Goal: Task Accomplishment & Management: Complete application form

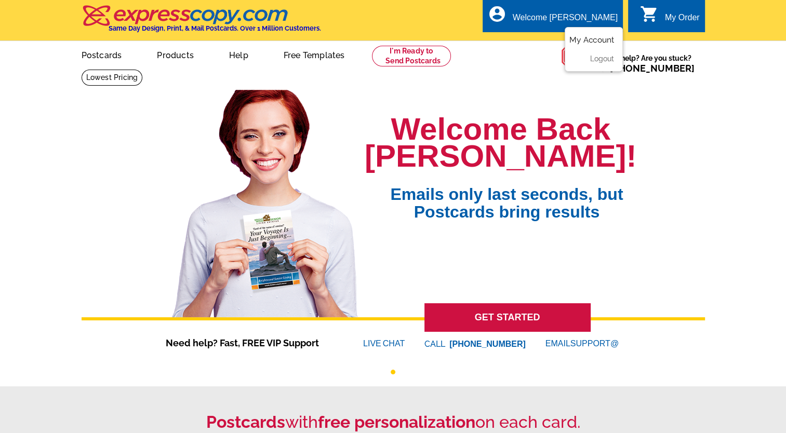
click at [586, 39] on link "My Account" at bounding box center [591, 39] width 45 height 9
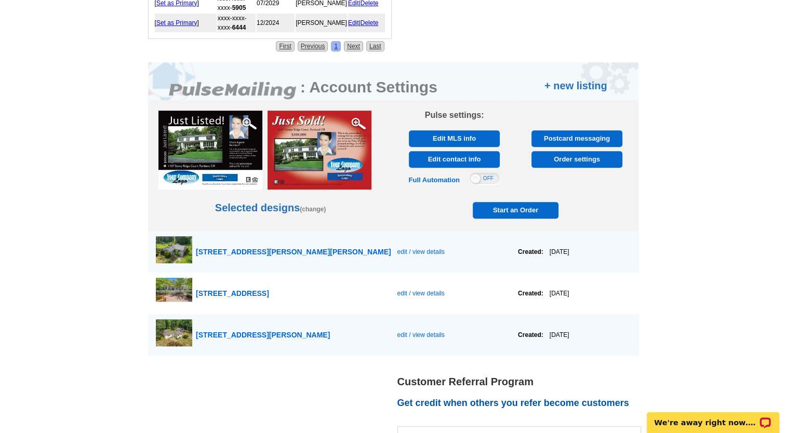
scroll to position [579, 0]
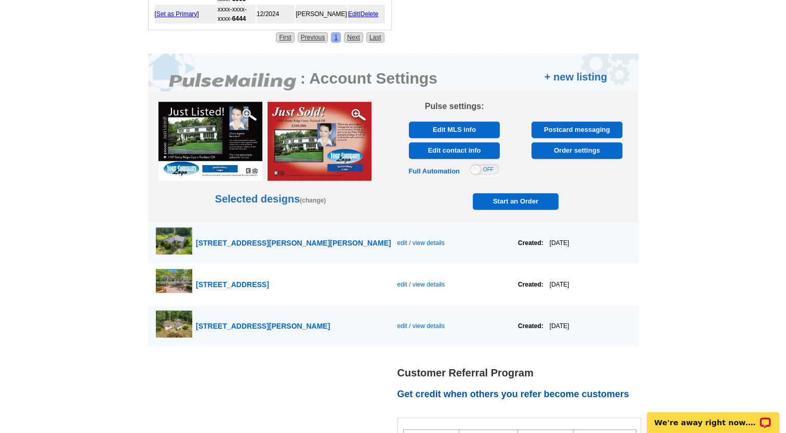
click at [402, 239] on span "edit / view details" at bounding box center [420, 242] width 47 height 7
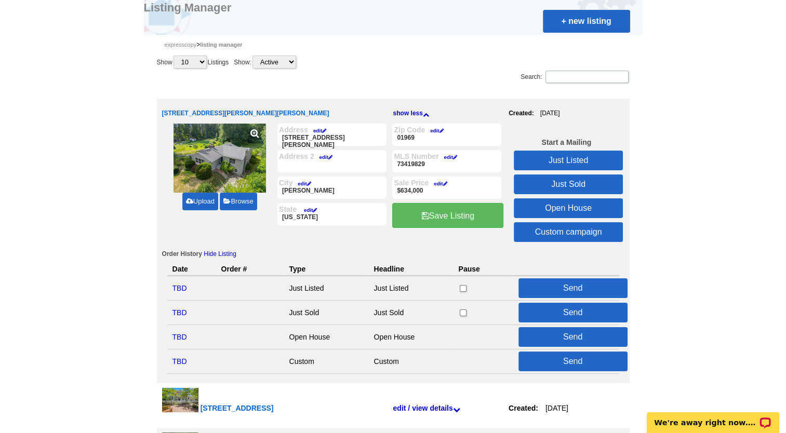
scroll to position [101, 0]
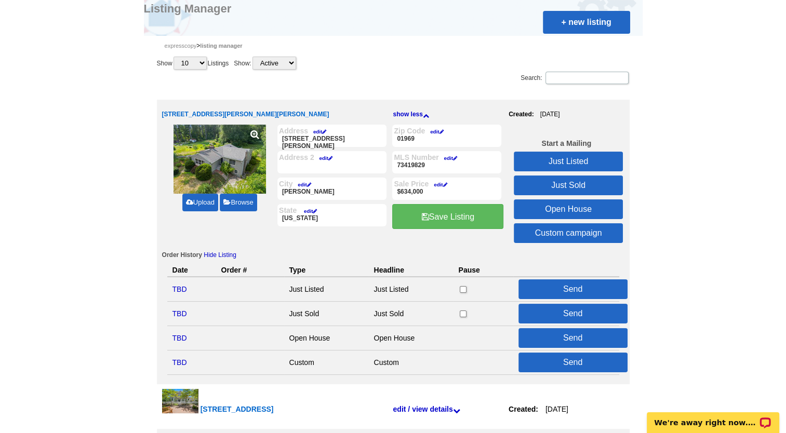
click at [573, 160] on link "Just Listed" at bounding box center [568, 162] width 109 height 20
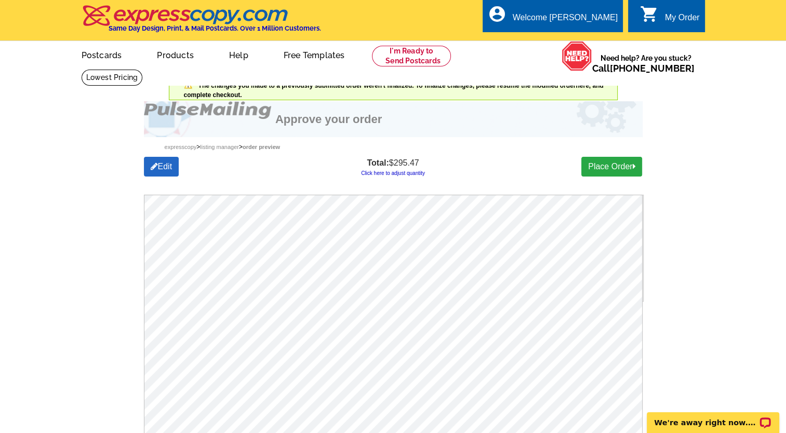
click at [400, 173] on link "Click here to adjust quantity" at bounding box center [393, 173] width 64 height 6
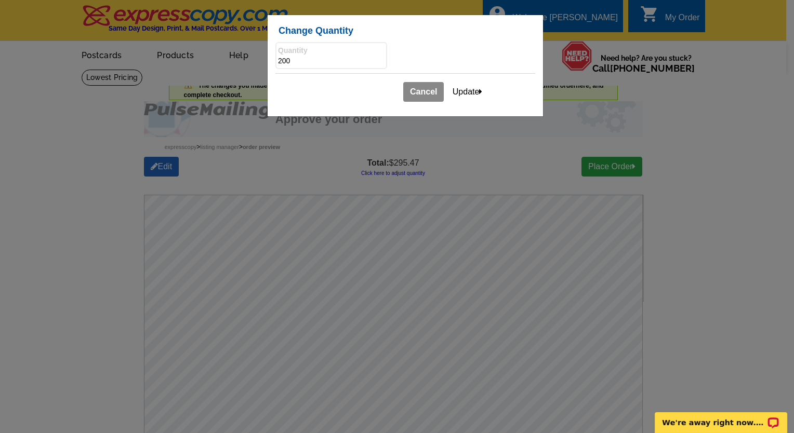
click at [280, 59] on input "200" at bounding box center [331, 61] width 106 height 10
type input "100"
click at [473, 91] on button "Update" at bounding box center [468, 92] width 44 height 20
click at [459, 89] on button "Update" at bounding box center [468, 92] width 44 height 20
click at [544, 86] on div "Change Quantity Quantity 100 Cancel Update" at bounding box center [400, 216] width 801 height 433
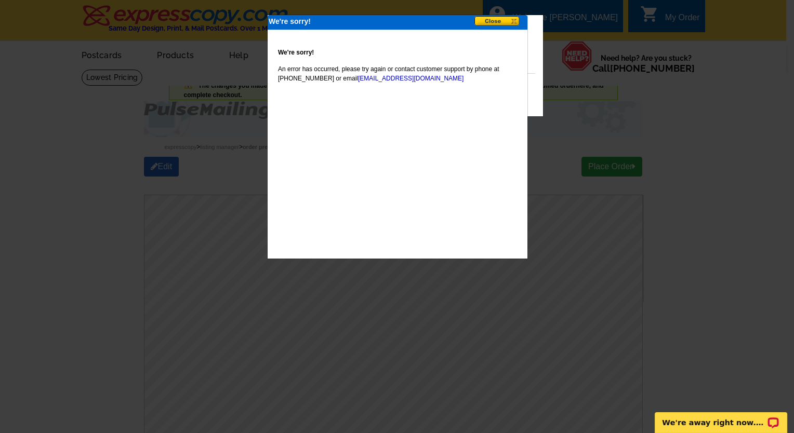
click at [490, 20] on button at bounding box center [500, 21] width 52 height 11
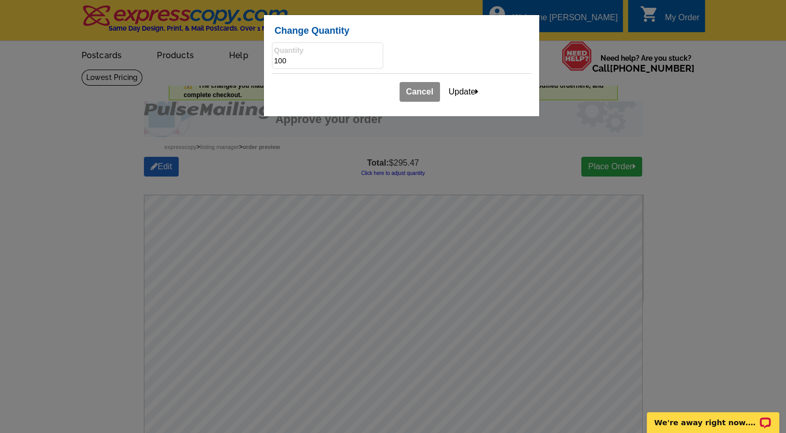
click at [421, 91] on link "Cancel" at bounding box center [419, 92] width 41 height 20
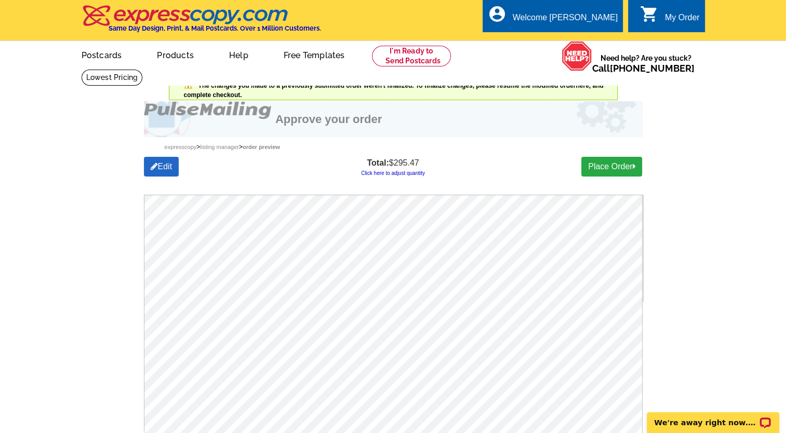
click at [446, 156] on div "Expresscopy > Listing Manager > Order preview" at bounding box center [393, 147] width 499 height 20
click at [585, 41] on link "My Account" at bounding box center [591, 39] width 45 height 9
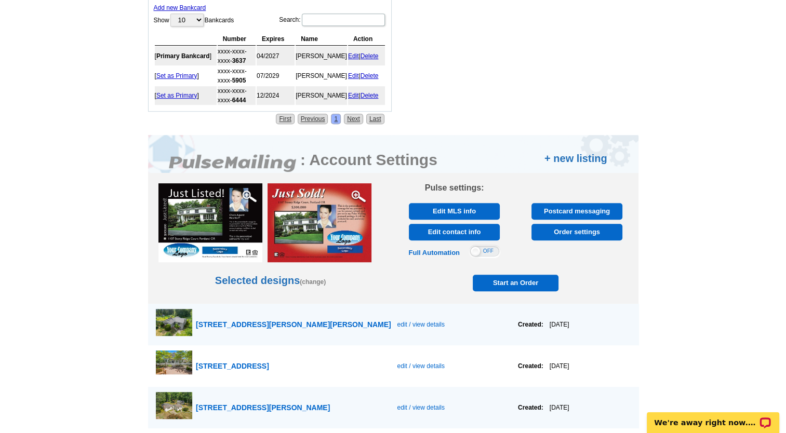
scroll to position [504, 0]
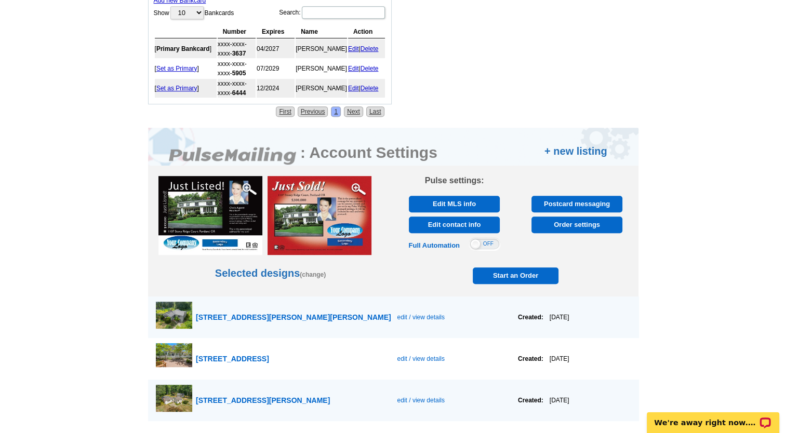
click at [511, 270] on span "Start an Order" at bounding box center [515, 275] width 81 height 17
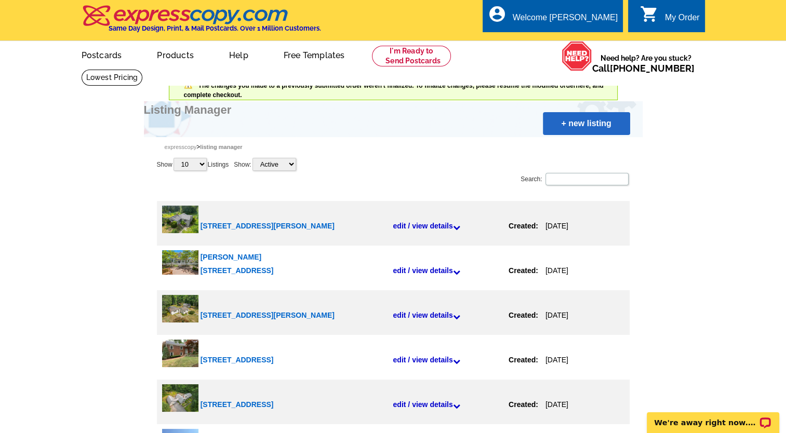
click at [581, 126] on link "+ new listing" at bounding box center [586, 123] width 87 height 23
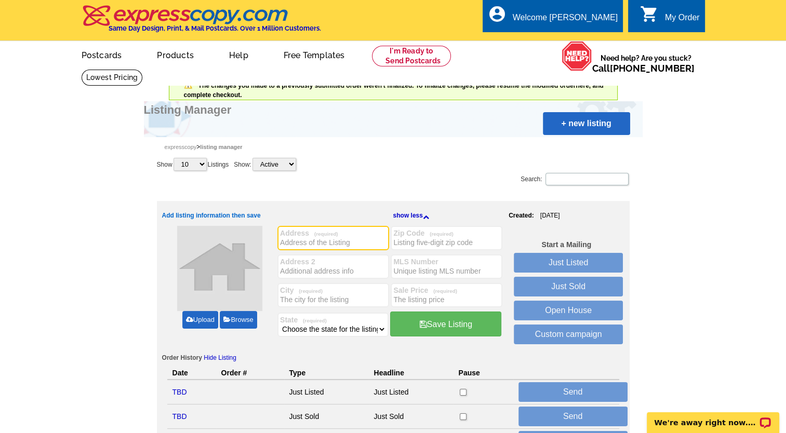
click at [314, 239] on input "Address (required)" at bounding box center [333, 242] width 106 height 10
type input "74 Union Street"
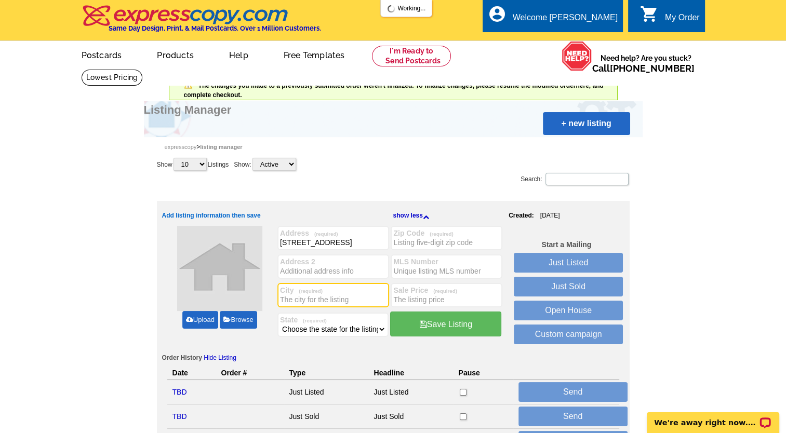
click at [293, 303] on input "City (required)" at bounding box center [333, 300] width 106 height 10
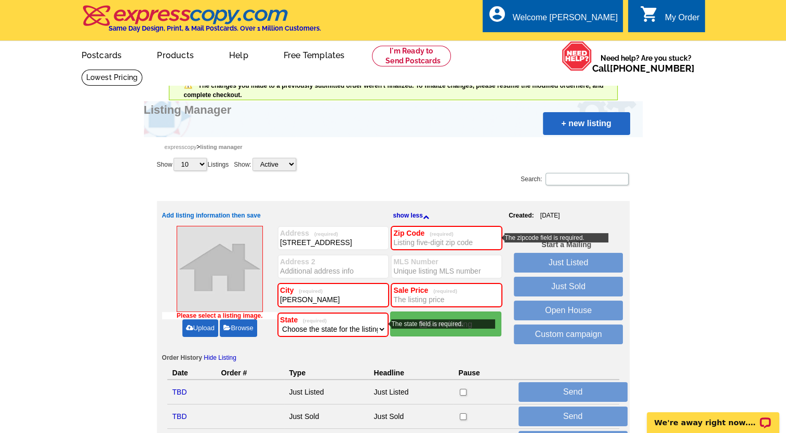
type input "Hamilton"
click at [377, 330] on select "Choose the state for the listing Alabama Alaska Arizona Arkansas California Col…" at bounding box center [333, 329] width 106 height 10
select select "22"
click at [280, 324] on select "Choose the state for the listing Alabama Alaska Arizona Arkansas California Col…" at bounding box center [333, 329] width 106 height 10
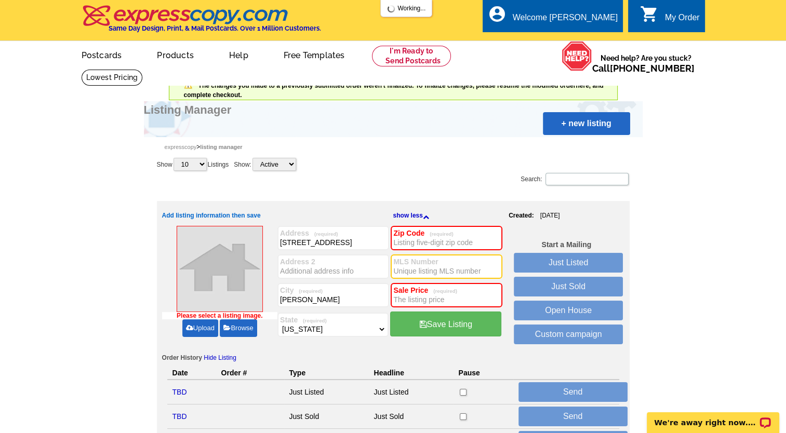
click at [401, 266] on input "MLS Number" at bounding box center [446, 271] width 106 height 10
paste input "73405655"
type input "73405655"
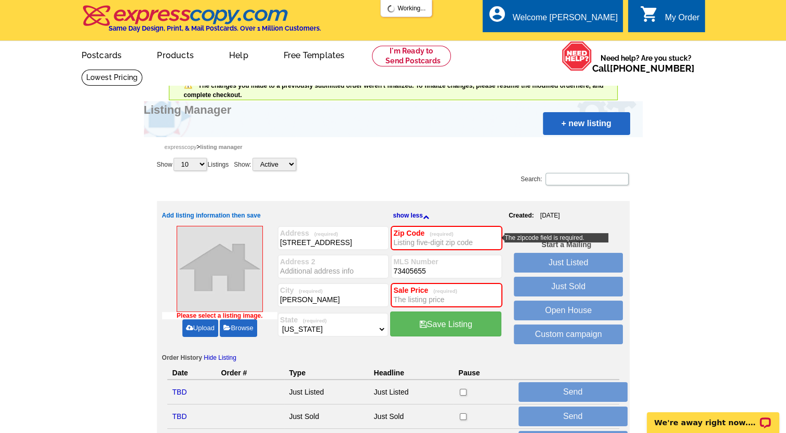
click at [432, 243] on input "Zip Code (required)" at bounding box center [446, 242] width 106 height 10
type input "01982"
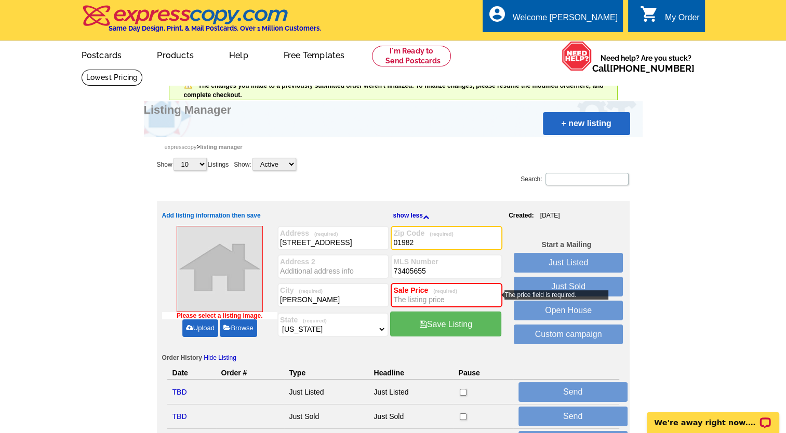
click at [400, 297] on input "Sale Price (required)" at bounding box center [446, 300] width 106 height 10
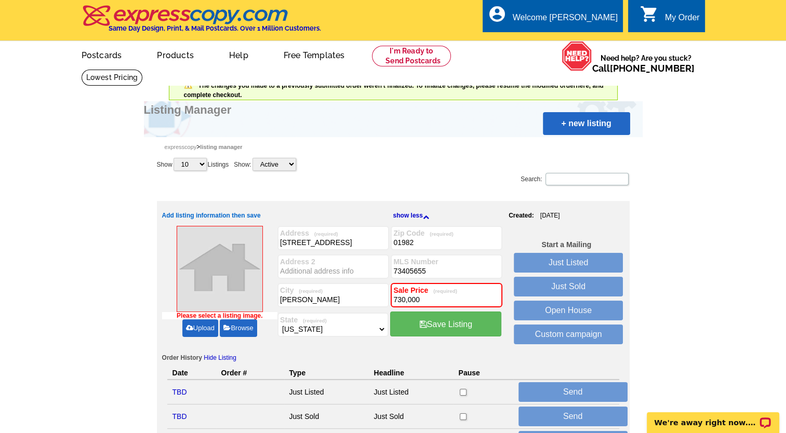
type input "730,000"
click at [195, 327] on link "Upload" at bounding box center [200, 328] width 36 height 18
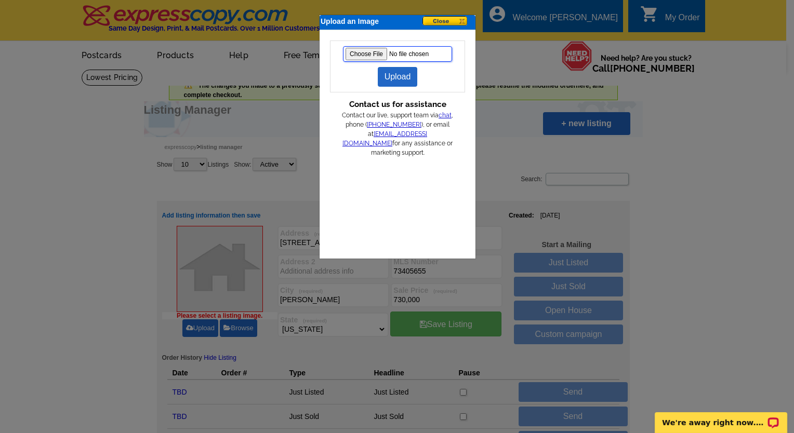
click at [355, 47] on input "file" at bounding box center [397, 54] width 109 height 16
type input "C:\fakepath\union74ext.jpg"
click at [401, 73] on link "Upload" at bounding box center [398, 77] width 40 height 20
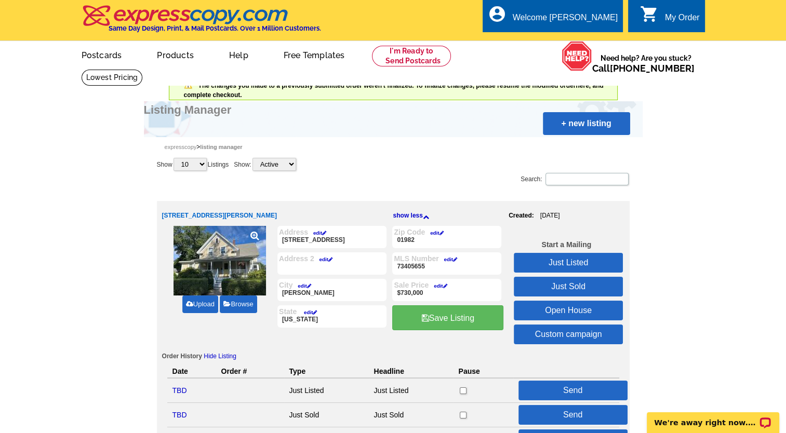
click at [565, 284] on link "Just Sold" at bounding box center [568, 287] width 109 height 20
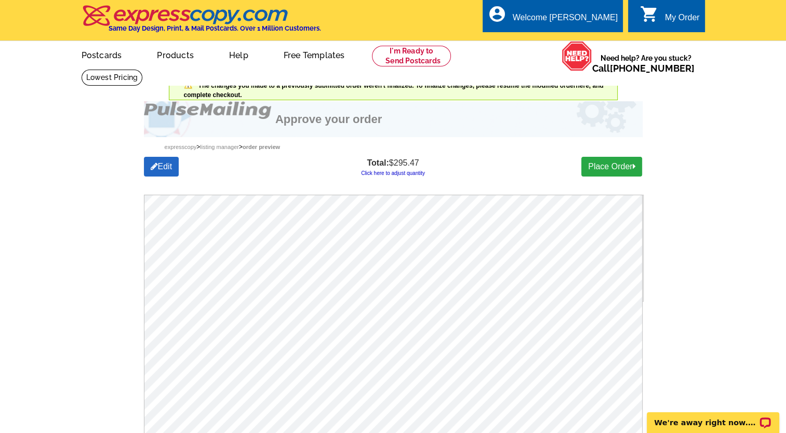
click at [400, 171] on link "Click here to adjust quantity" at bounding box center [393, 173] width 64 height 6
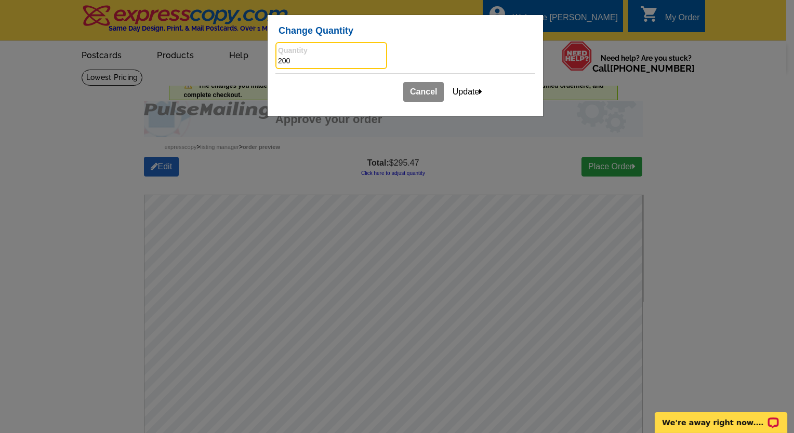
click at [281, 59] on input "200" at bounding box center [331, 61] width 106 height 10
type input "100"
click at [469, 90] on button "Update" at bounding box center [468, 92] width 44 height 20
